Goal: Task Accomplishment & Management: Manage account settings

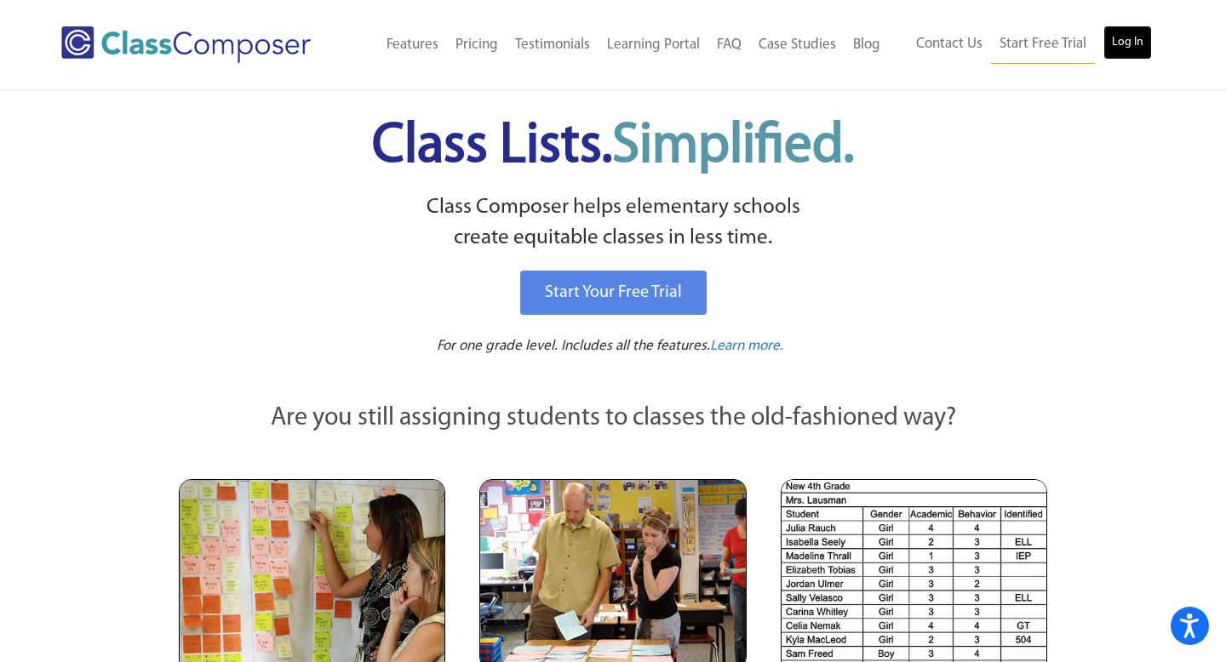
click at [1123, 49] on link "Log In" at bounding box center [1127, 43] width 49 height 34
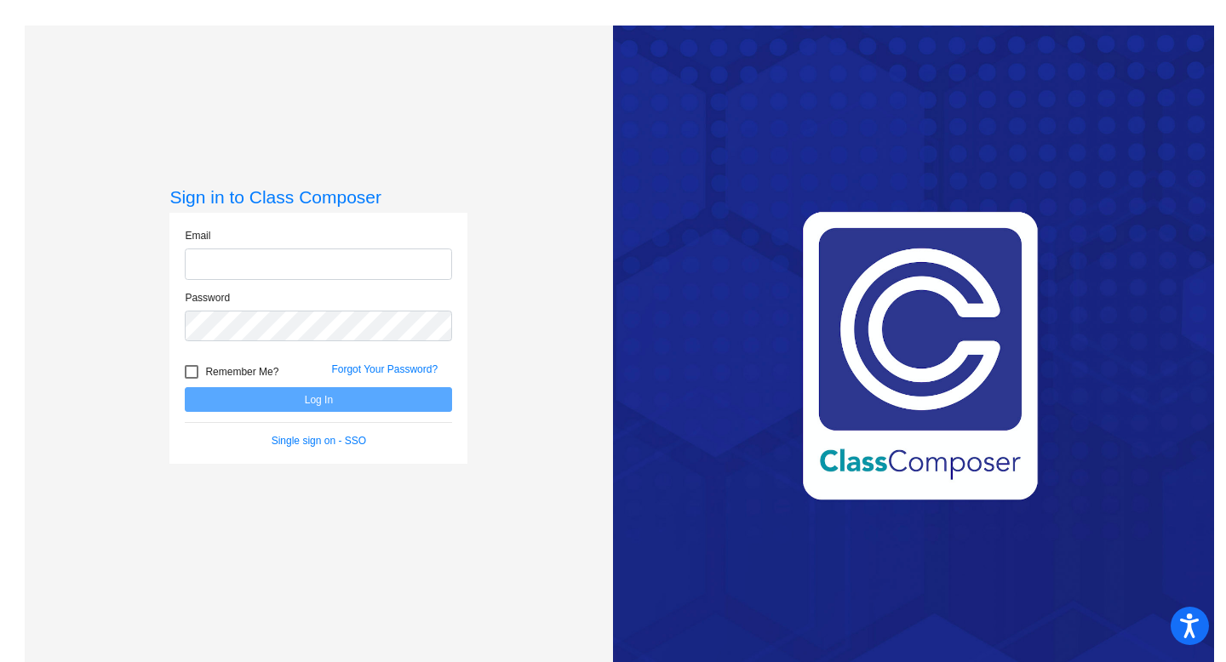
type input "[EMAIL_ADDRESS][DOMAIN_NAME]"
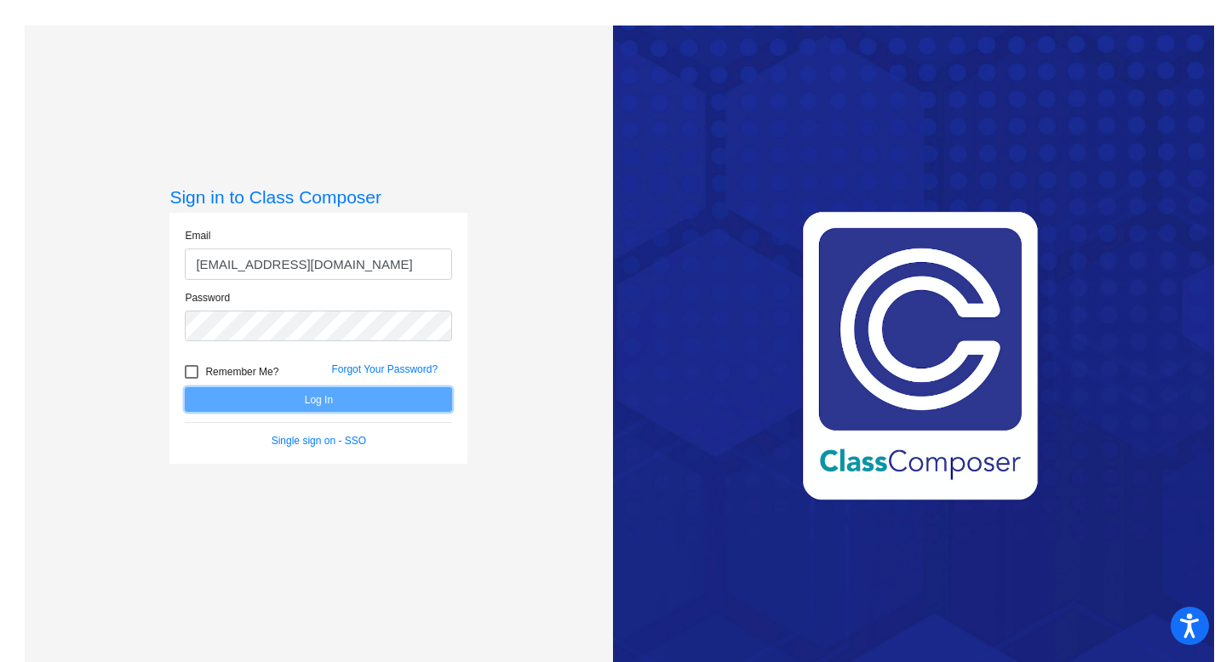
click at [275, 403] on button "Log In" at bounding box center [318, 399] width 267 height 25
